Goal: Task Accomplishment & Management: Manage account settings

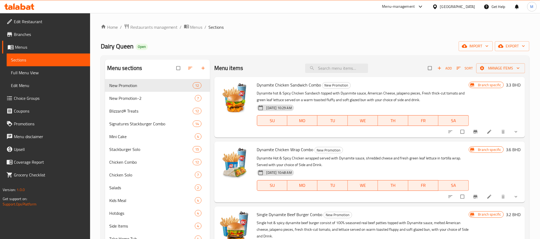
click at [467, 10] on div "[GEOGRAPHIC_DATA]" at bounding box center [453, 6] width 51 height 13
click at [476, 3] on div "[GEOGRAPHIC_DATA]" at bounding box center [453, 6] width 51 height 13
click at [471, 10] on div "[GEOGRAPHIC_DATA]" at bounding box center [453, 6] width 51 height 13
click at [471, 3] on div "[GEOGRAPHIC_DATA]" at bounding box center [453, 6] width 51 height 13
click at [465, 5] on div "[GEOGRAPHIC_DATA]" at bounding box center [457, 7] width 35 height 6
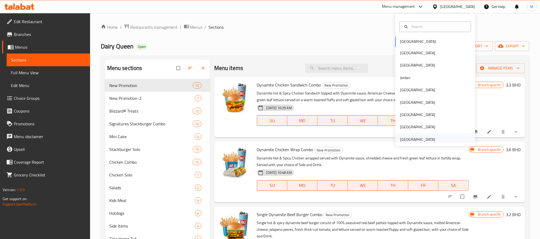
click at [418, 138] on div "[GEOGRAPHIC_DATA]" at bounding box center [417, 140] width 35 height 6
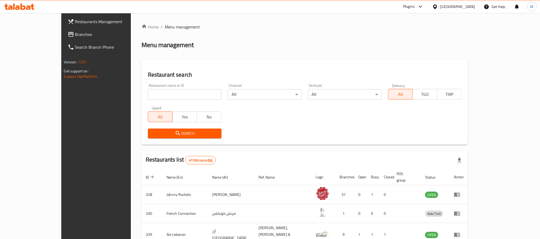
click at [75, 37] on span "Branches" at bounding box center [111, 34] width 72 height 6
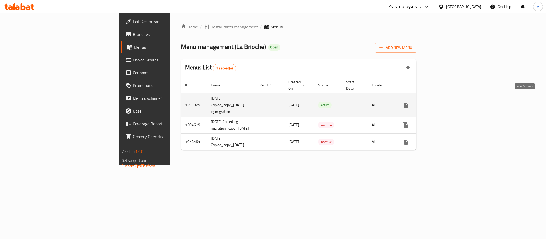
click at [447, 102] on icon "enhanced table" at bounding box center [444, 105] width 6 height 6
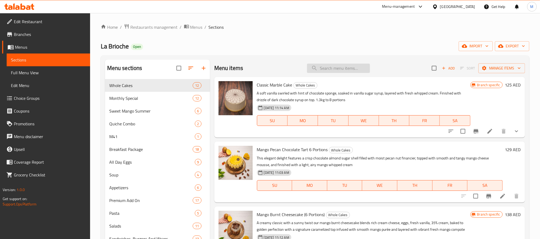
click at [328, 71] on input "search" at bounding box center [338, 68] width 63 height 9
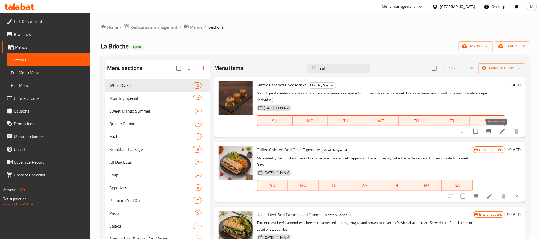
type input "sal"
click at [500, 130] on icon at bounding box center [503, 131] width 6 height 6
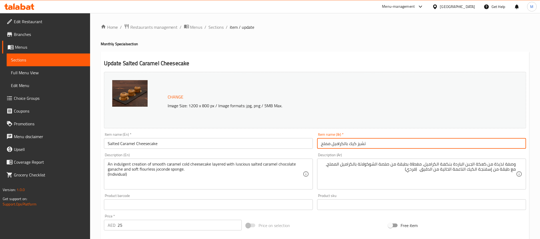
drag, startPoint x: 369, startPoint y: 145, endPoint x: 349, endPoint y: 144, distance: 20.5
click at [349, 144] on input "تشيز كيك بالكراميل مملح" at bounding box center [421, 143] width 209 height 11
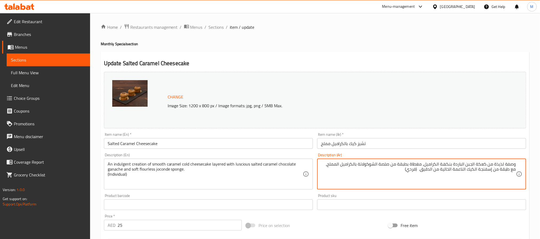
drag, startPoint x: 467, startPoint y: 164, endPoint x: 487, endPoint y: 164, distance: 19.5
click at [487, 164] on textarea "وصفة لذيذة من كعكة الجبن الباردة بنكهة الكراميل، مغطاة بطبقة من صلصة الشوكولاتة…" at bounding box center [418, 174] width 195 height 25
paste textarea "تشيز كيك"
click at [467, 167] on textarea "وصفة لذيذة من تشيز كيك الباردة بنكهة الكراميل، مغطاة بطبقة من صلصة الشوكولاتة ب…" at bounding box center [418, 174] width 195 height 25
type textarea "وصفة لذيذة من تشيز كيك باردة بنكهة الكراميل، مغطاة بطبقة من صلصة الشوكولاتة بال…"
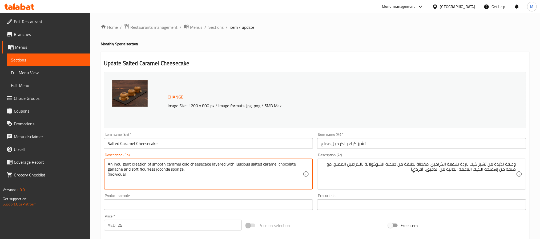
click at [109, 175] on textarea "An indulgent creation of smooth caramel cold cheesecake layered with luscious s…" at bounding box center [205, 174] width 195 height 25
type textarea "An indulgent creation of smooth caramel cold cheesecake layered with luscious s…"
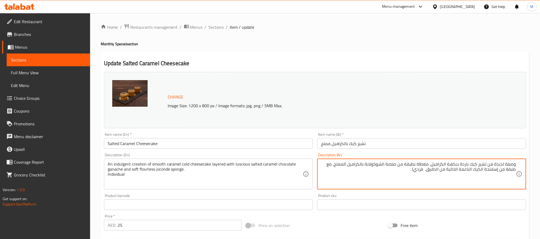
click at [414, 173] on textarea "وصفة لذيذة من تشيز كيك باردة بنكهة الكراميل، مغطاة بطبقة من صلصة الشوكولاتة بال…" at bounding box center [418, 174] width 195 height 25
click at [446, 165] on textarea "وصفة لذيذة من تشيز كيك باردة بنكهة الكراميل، مغطاة بطبقة من صلصة الشوكولاتة بال…" at bounding box center [418, 174] width 195 height 25
click at [445, 165] on textarea "وصفة لذيذة من تشيز كيك باردة بنكهة الكراميل، مغطاة بطبقة من صلصة الشوكولاتة بال…" at bounding box center [418, 174] width 195 height 25
click at [387, 165] on textarea "وصفة لذيذة من تشيز كيك باردة بنكهة كراميل، مغطاة بطبقة من صلصة الشوكولاتة بالكر…" at bounding box center [418, 174] width 195 height 25
click at [491, 171] on textarea "وصفة لذيذة من تشيز كيك باردة بنكهة كراميل، مغطاة بطبقة من صلصة شوكولاتة بالكرام…" at bounding box center [418, 174] width 195 height 25
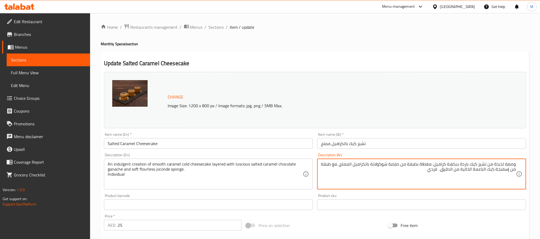
click at [483, 171] on textarea "وصفة لذيذة من تشيز كيك باردة بنكهة كراميل، مغطاة بطبقة من صلصة شوكولاتة بالكرام…" at bounding box center [418, 174] width 195 height 25
click at [484, 171] on textarea "وصفة لذيذة من تشيز كيك باردة بنكهة كراميل، مغطاة بطبقة من صلصة شوكولاتة بالكرام…" at bounding box center [418, 174] width 195 height 25
click at [472, 173] on textarea "وصفة لذيذة من تشيز كيك باردة بنكهة كراميل، مغطاة بطبقة من صلصة شوكولاتة بالكرام…" at bounding box center [418, 174] width 195 height 25
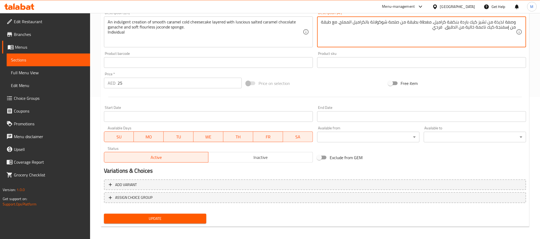
scroll to position [144, 0]
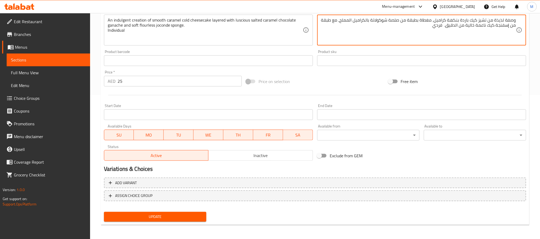
click at [174, 216] on span "Update" at bounding box center [155, 217] width 94 height 7
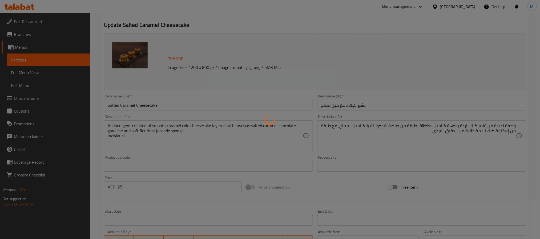
scroll to position [24, 0]
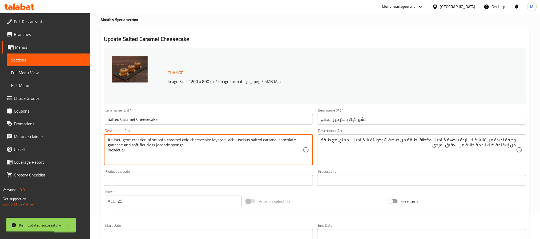
click at [159, 145] on textarea "An indulgent creation of smooth caramel cold cheesecake layered with luscious s…" at bounding box center [205, 150] width 195 height 25
click at [196, 149] on textarea "An indulgent creation of smooth caramel cold cheesecake layered with luscious s…" at bounding box center [205, 150] width 195 height 25
drag, startPoint x: 198, startPoint y: 147, endPoint x: 132, endPoint y: 147, distance: 65.9
click at [132, 147] on textarea "An indulgent creation of smooth caramel cold cheesecake layered with luscious s…" at bounding box center [205, 150] width 195 height 25
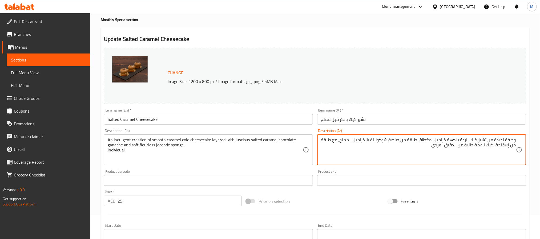
paste textarea "جوكوندي ."
type textarea "وصفة لذيذة من تشيز كيك باردة بنكهة كراميل، مغطاة بطبقة من صلصة شوكولاتة بالكرام…"
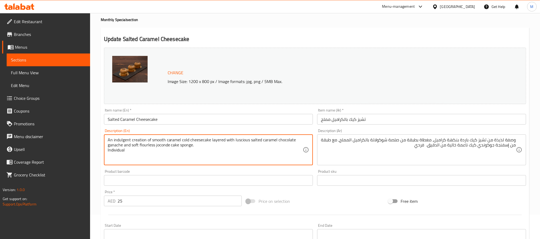
type textarea "An indulgent creation of smooth caramel cold cheesecake layered with luscious s…"
click at [236, 173] on div "Product barcode Product barcode" at bounding box center [208, 178] width 209 height 16
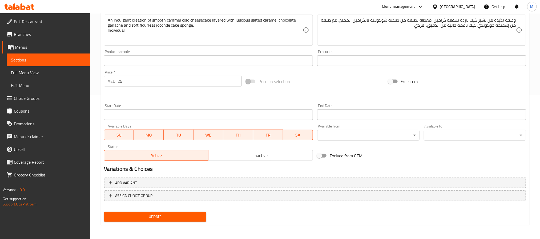
click at [187, 217] on span "Update" at bounding box center [155, 217] width 94 height 7
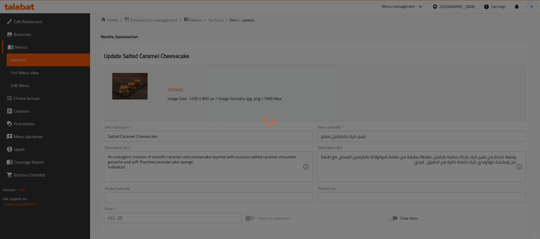
scroll to position [0, 0]
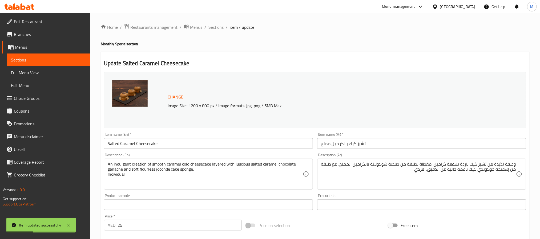
click at [212, 27] on span "Sections" at bounding box center [216, 27] width 15 height 6
